Goal: Information Seeking & Learning: Learn about a topic

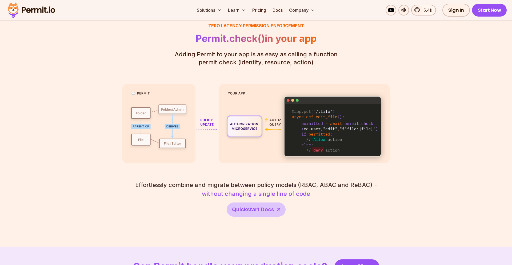
scroll to position [820, 0]
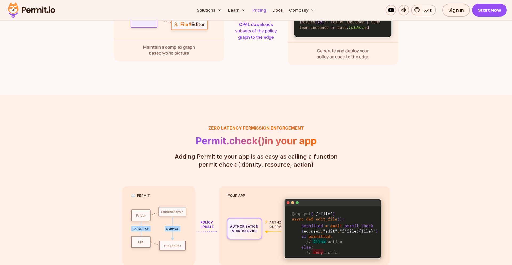
click at [257, 10] on link "Pricing" at bounding box center [259, 10] width 18 height 11
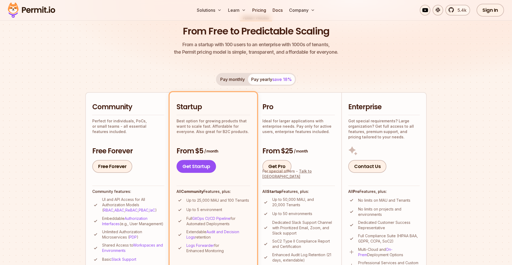
scroll to position [50, 0]
click at [456, 8] on span "5.4k" at bounding box center [460, 10] width 12 height 6
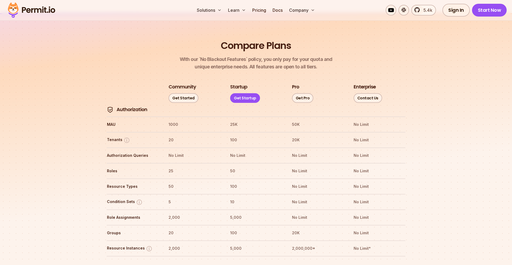
scroll to position [618, 0]
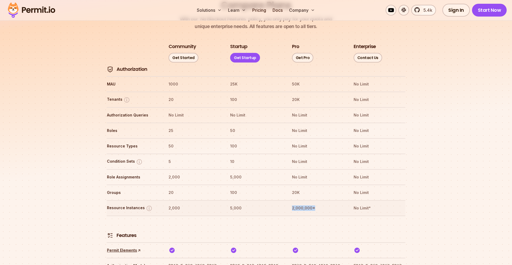
drag, startPoint x: 289, startPoint y: 193, endPoint x: 344, endPoint y: 193, distance: 54.7
click at [344, 200] on tr "Resource Instances 2,000 5,000 2,000,000* No Limit*" at bounding box center [256, 207] width 299 height 15
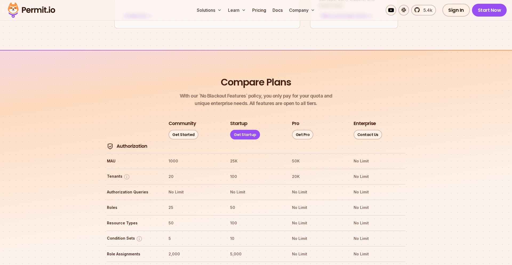
scroll to position [514, 0]
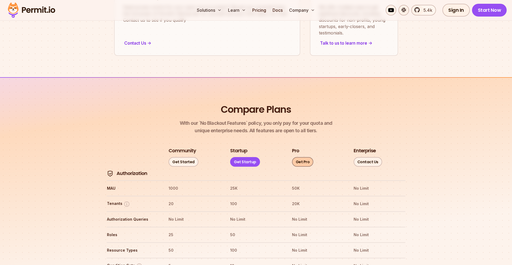
click at [306, 157] on link "Get Pro" at bounding box center [303, 162] width 22 height 10
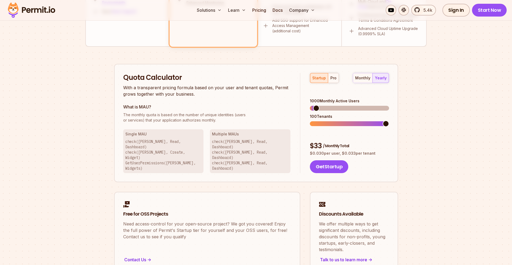
scroll to position [295, 0]
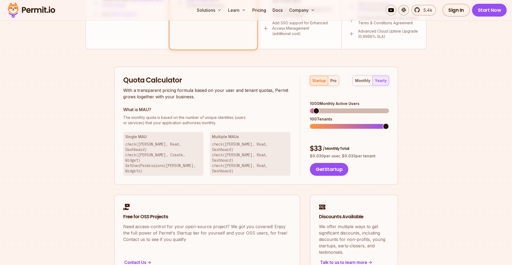
click at [330, 78] on div "pro" at bounding box center [333, 80] width 6 height 5
drag, startPoint x: 309, startPoint y: 132, endPoint x: 381, endPoint y: 131, distance: 72.3
click at [381, 131] on div "startup pro monthly yearly 5000 Monthly Active Users 1750 Tenants $ 1125 / Mont…" at bounding box center [344, 125] width 89 height 100
drag, startPoint x: 310, startPoint y: 139, endPoint x: 389, endPoint y: 139, distance: 78.4
click at [389, 139] on div "Quota Calculator With a transparent pricing formula based on your user and tena…" at bounding box center [256, 125] width 284 height 118
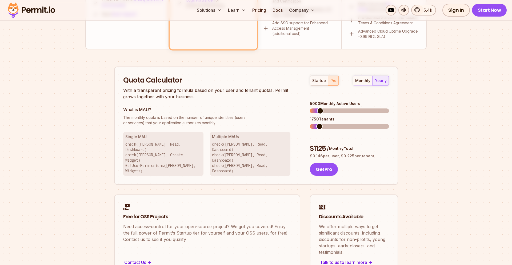
click at [385, 79] on div "monthly yearly" at bounding box center [371, 80] width 36 height 10
drag, startPoint x: 314, startPoint y: 132, endPoint x: 326, endPoint y: 132, distance: 12.3
click at [326, 144] on div "$ 1125 / Monthly Total" at bounding box center [349, 149] width 79 height 10
click at [330, 107] on span at bounding box center [331, 110] width 6 height 6
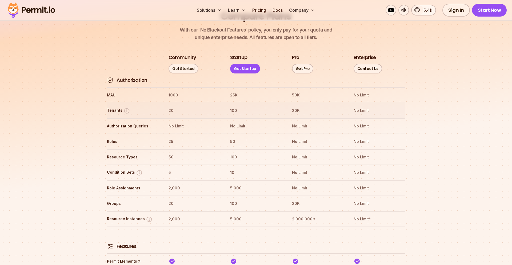
scroll to position [608, 0]
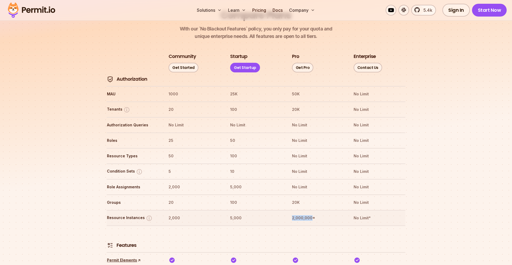
drag, startPoint x: 291, startPoint y: 202, endPoint x: 311, endPoint y: 203, distance: 20.0
click at [311, 213] on th "2,000,000*" at bounding box center [318, 217] width 52 height 9
drag, startPoint x: 290, startPoint y: 94, endPoint x: 307, endPoint y: 93, distance: 16.8
click at [307, 101] on tr "Tenants 20 100 20K No Limit" at bounding box center [256, 108] width 299 height 15
drag, startPoint x: 231, startPoint y: 94, endPoint x: 239, endPoint y: 94, distance: 8.8
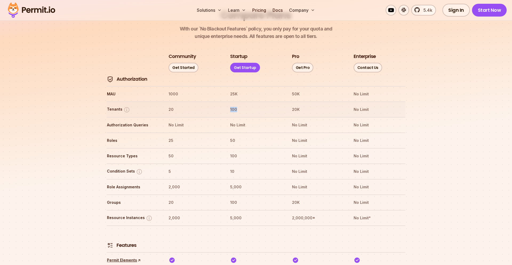
click at [239, 105] on th "100" at bounding box center [256, 109] width 52 height 9
drag, startPoint x: 244, startPoint y: 202, endPoint x: 220, endPoint y: 199, distance: 24.2
click at [224, 210] on tr "Resource Instances 2,000 5,000 2,000,000* No Limit*" at bounding box center [256, 217] width 299 height 15
drag, startPoint x: 231, startPoint y: 79, endPoint x: 238, endPoint y: 79, distance: 6.7
click at [238, 90] on th "25K" at bounding box center [256, 94] width 52 height 9
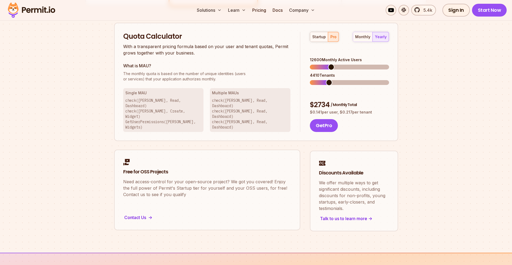
scroll to position [319, 0]
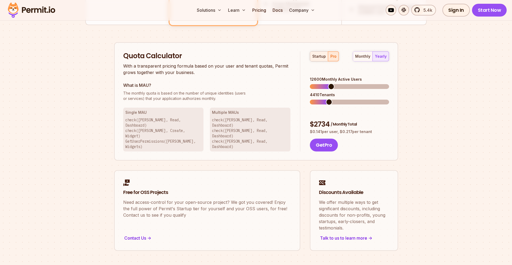
click at [318, 59] on button "startup" at bounding box center [319, 56] width 18 height 10
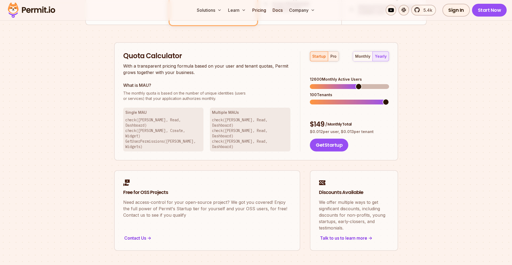
click at [332, 57] on div "pro" at bounding box center [333, 56] width 6 height 5
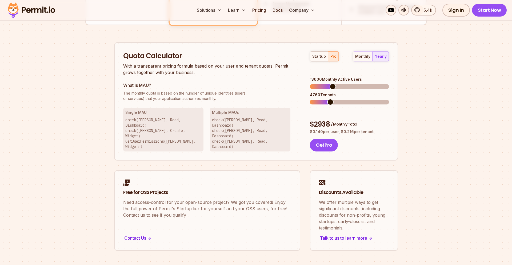
click at [331, 83] on span at bounding box center [333, 86] width 6 height 6
click at [310, 99] on span at bounding box center [313, 102] width 6 height 6
click at [333, 83] on span at bounding box center [333, 86] width 6 height 6
click at [320, 83] on span at bounding box center [322, 86] width 6 height 6
click at [314, 99] on span at bounding box center [317, 102] width 6 height 6
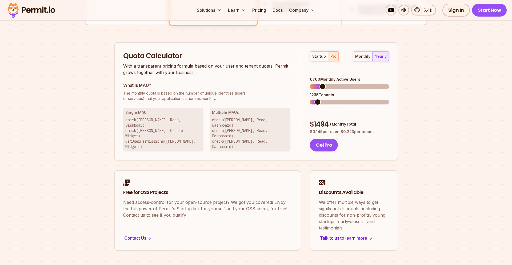
click at [319, 99] on span at bounding box center [317, 102] width 6 height 6
click at [317, 83] on span at bounding box center [320, 86] width 6 height 6
click at [318, 56] on div "startup" at bounding box center [319, 56] width 14 height 5
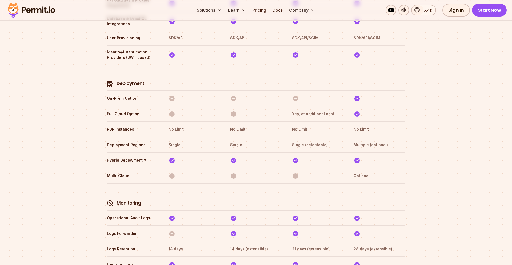
scroll to position [1220, 0]
drag, startPoint x: 293, startPoint y: 121, endPoint x: 336, endPoint y: 121, distance: 42.9
click at [336, 140] on th "Single (selectable)" at bounding box center [318, 144] width 52 height 9
drag, startPoint x: 354, startPoint y: 121, endPoint x: 397, endPoint y: 121, distance: 42.9
click at [397, 140] on th "Multiple (optional)" at bounding box center [379, 144] width 52 height 9
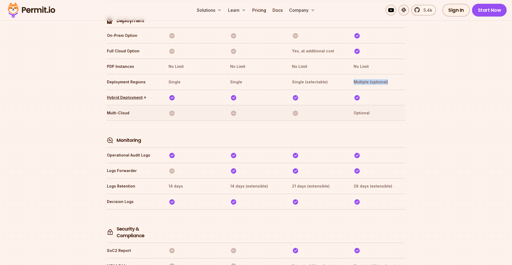
scroll to position [1335, 0]
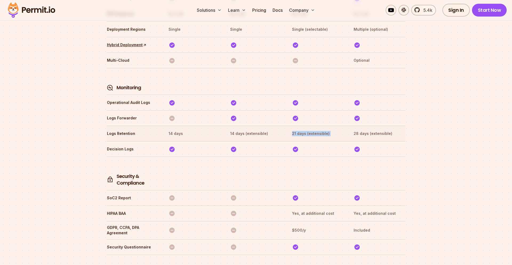
drag, startPoint x: 290, startPoint y: 109, endPoint x: 350, endPoint y: 109, distance: 60.0
click at [350, 125] on tr "Logs Retention 14 days 14 days (extensible) 21 days (extensible) 28 days (exten…" at bounding box center [256, 132] width 299 height 15
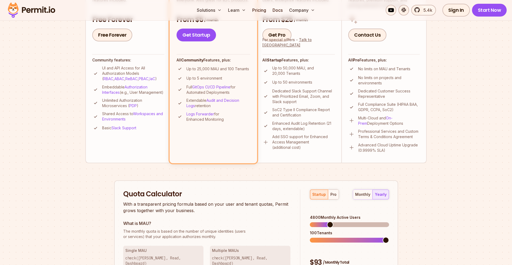
scroll to position [191, 0]
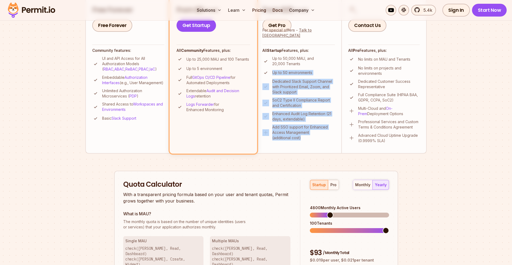
drag, startPoint x: 272, startPoint y: 73, endPoint x: 305, endPoint y: 145, distance: 79.6
click at [305, 145] on li "Pro Ideal for larger applications with enterprise needs. Pay only for active us…" at bounding box center [298, 52] width 85 height 202
